Goal: Check status: Check status

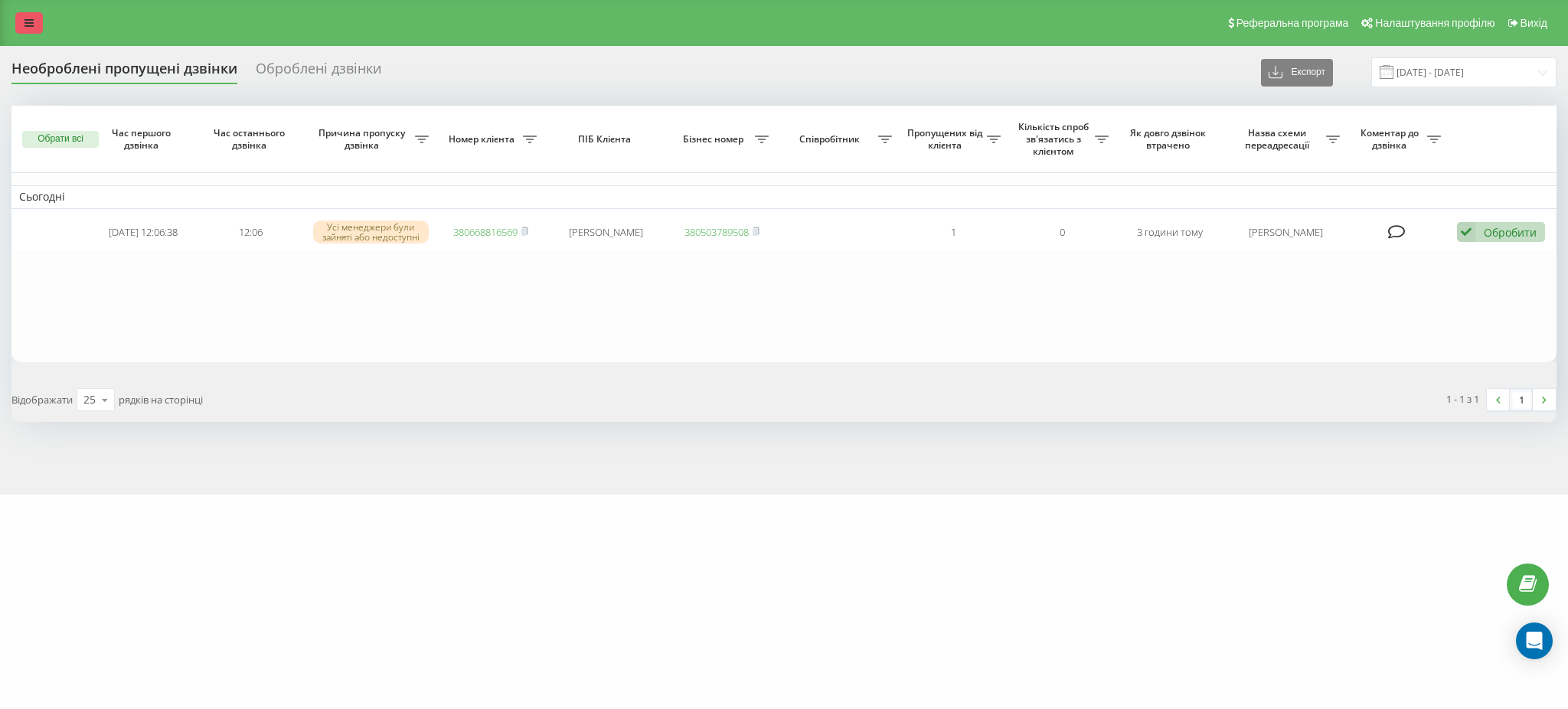
click at [34, 20] on link at bounding box center [29, 23] width 27 height 21
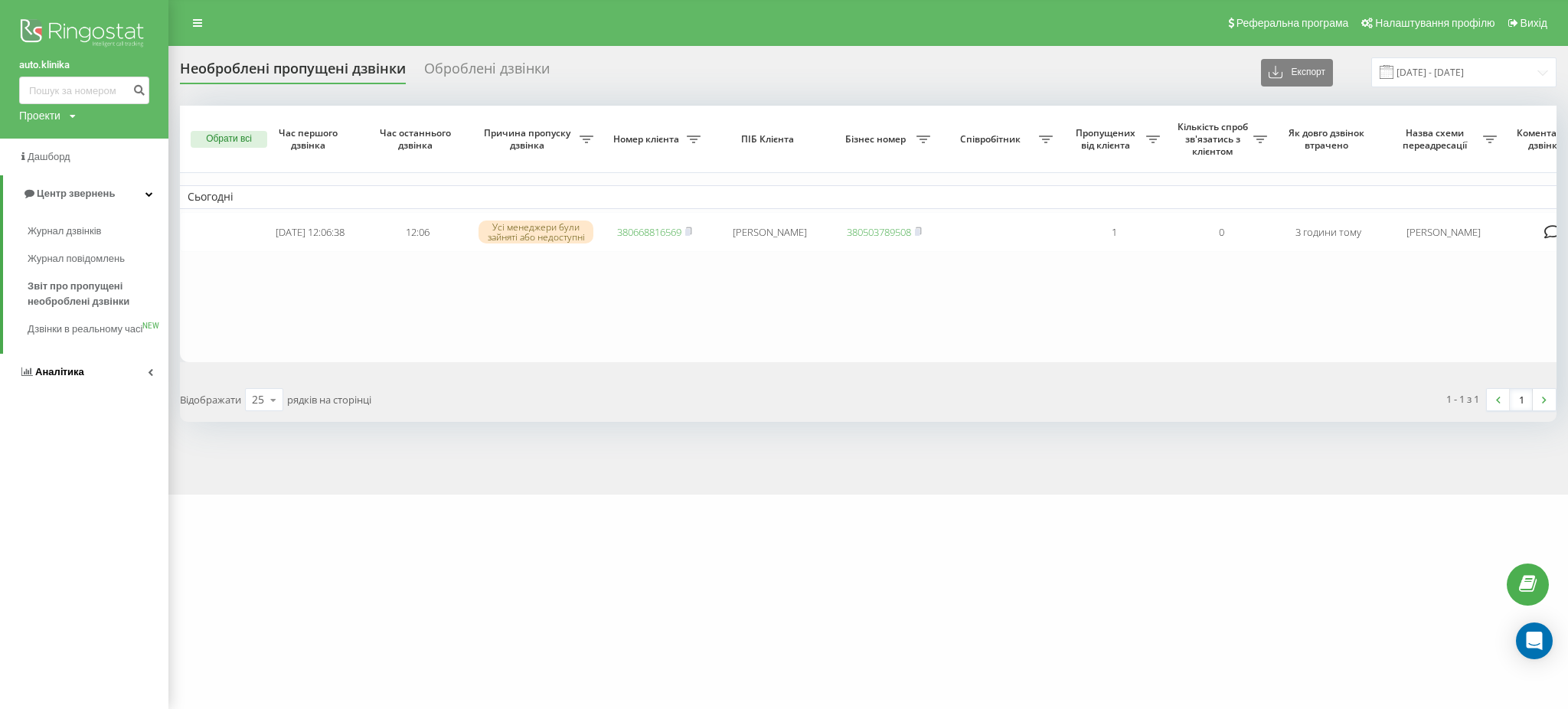
click at [42, 377] on span "Аналiтика" at bounding box center [59, 372] width 49 height 12
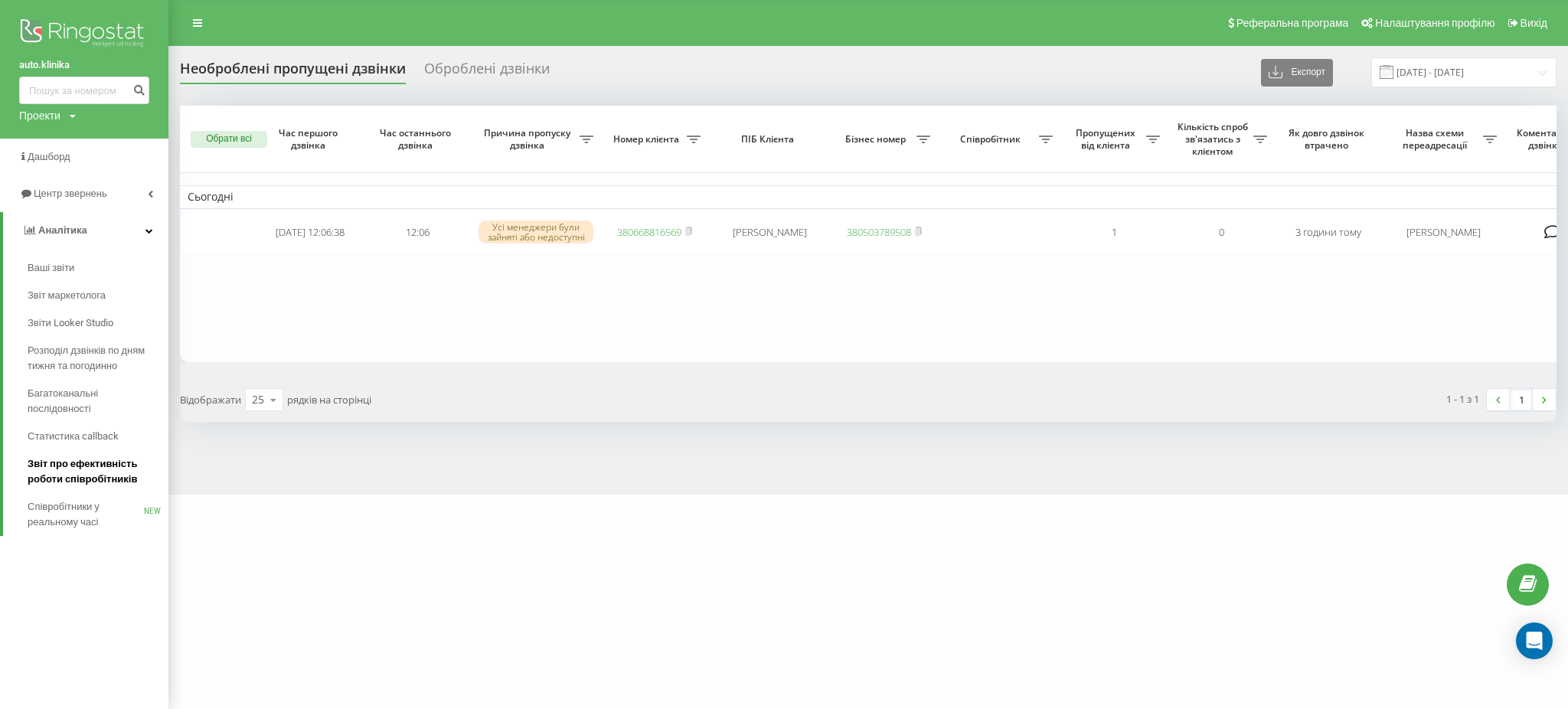
click at [98, 470] on span "Звіт про ефективність роботи співробітників" at bounding box center [94, 471] width 134 height 30
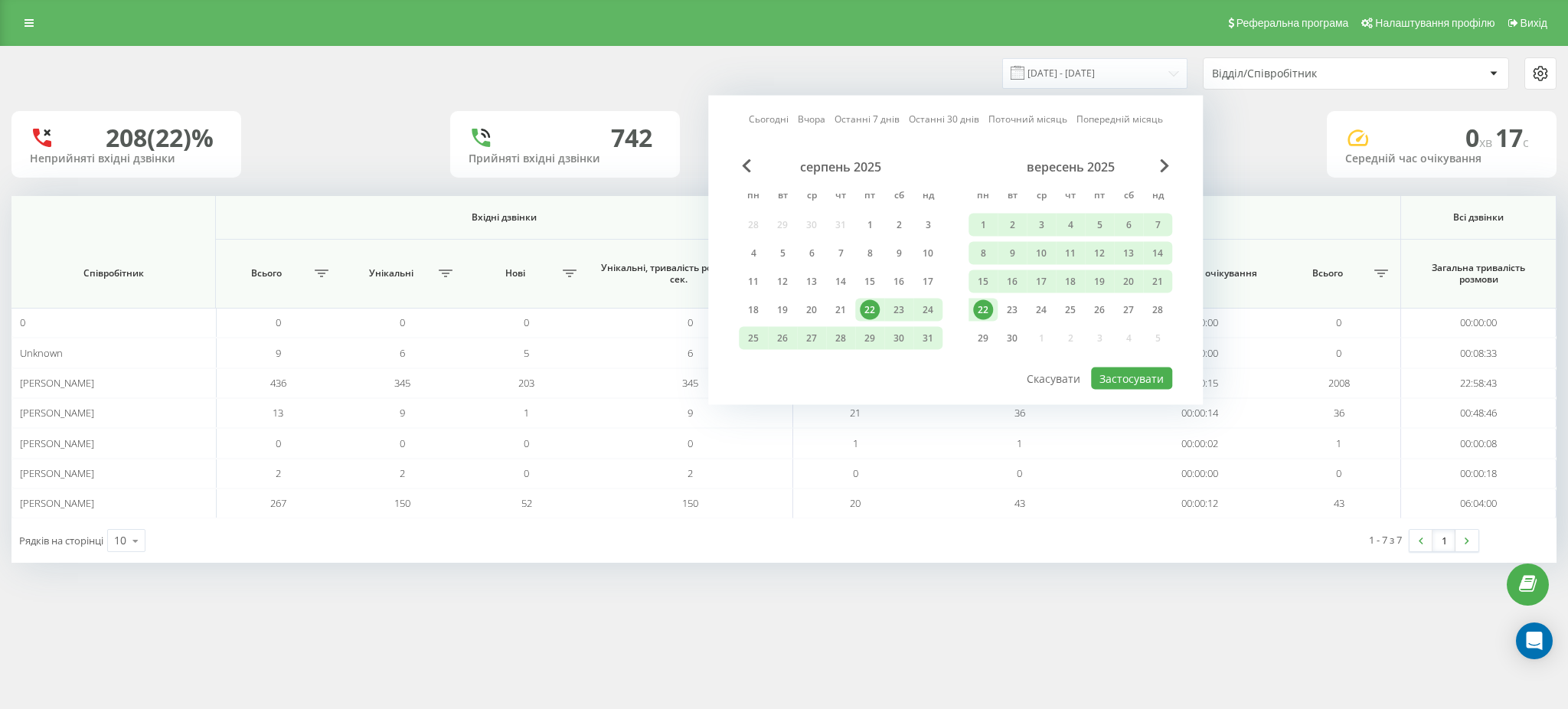
click at [980, 308] on div "22" at bounding box center [982, 309] width 20 height 20
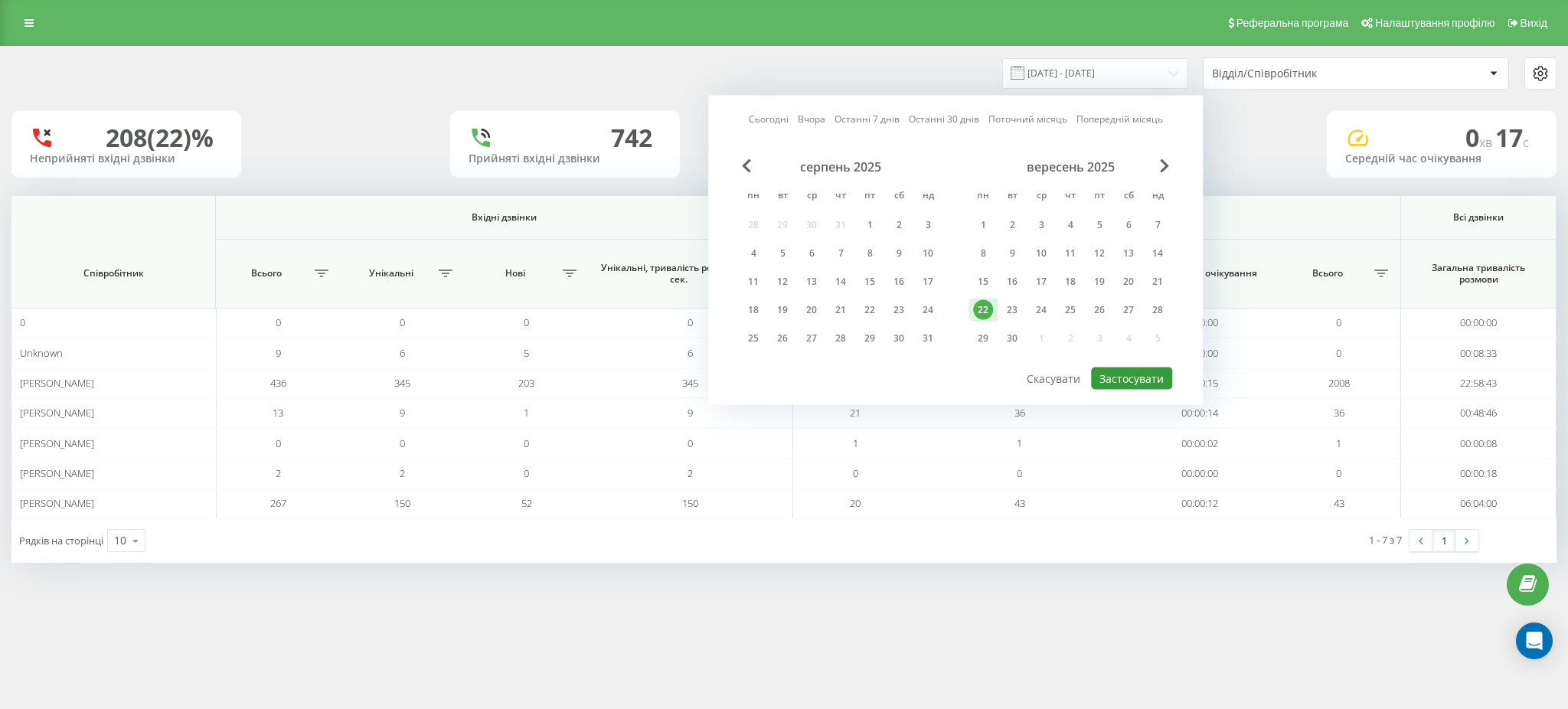
click at [1130, 373] on button "Застосувати" at bounding box center [1131, 379] width 81 height 22
type input "[DATE] - [DATE]"
